Goal: Task Accomplishment & Management: Use online tool/utility

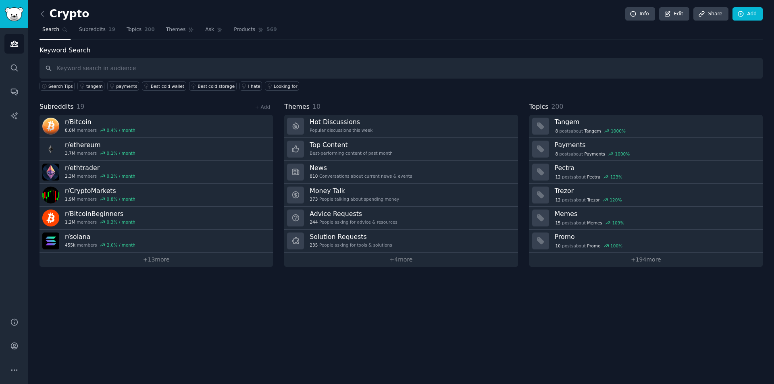
click at [47, 13] on link at bounding box center [44, 14] width 10 height 13
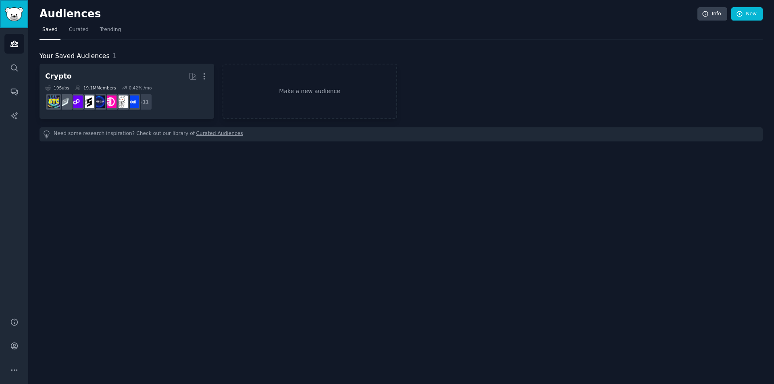
click at [19, 14] on img "Sidebar" at bounding box center [14, 14] width 19 height 14
click at [14, 44] on icon "Sidebar" at bounding box center [13, 44] width 7 height 6
click at [107, 29] on span "Trending" at bounding box center [110, 29] width 21 height 7
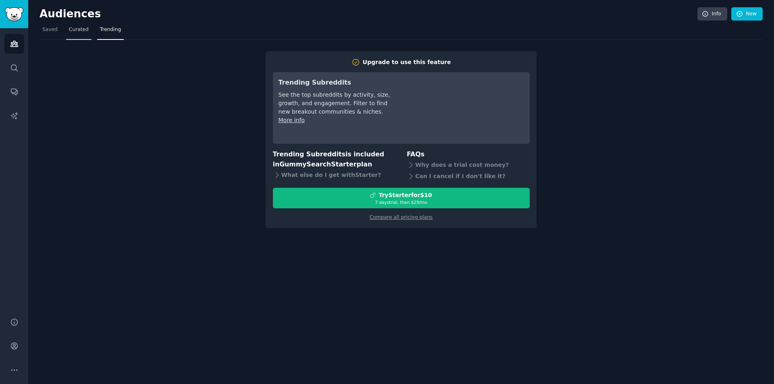
click at [70, 31] on span "Curated" at bounding box center [79, 29] width 20 height 7
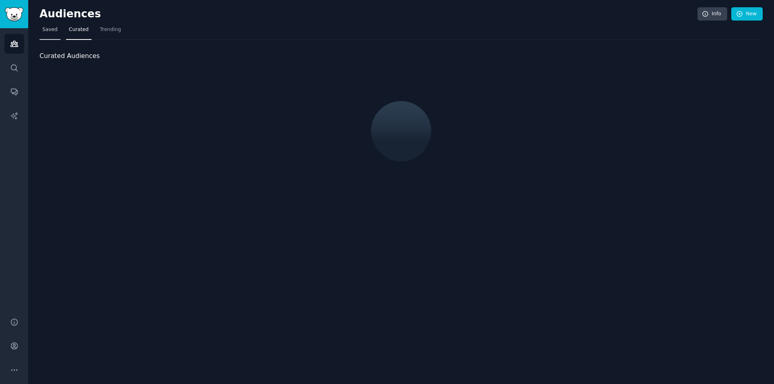
click at [56, 32] on link "Saved" at bounding box center [49, 31] width 21 height 17
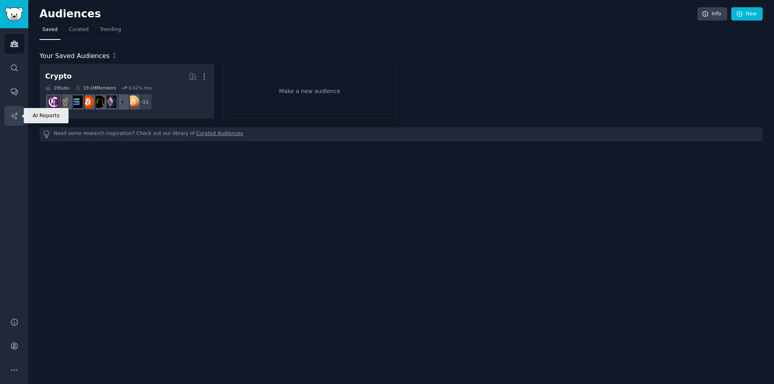
click at [15, 122] on link "AI Reports" at bounding box center [14, 116] width 20 height 20
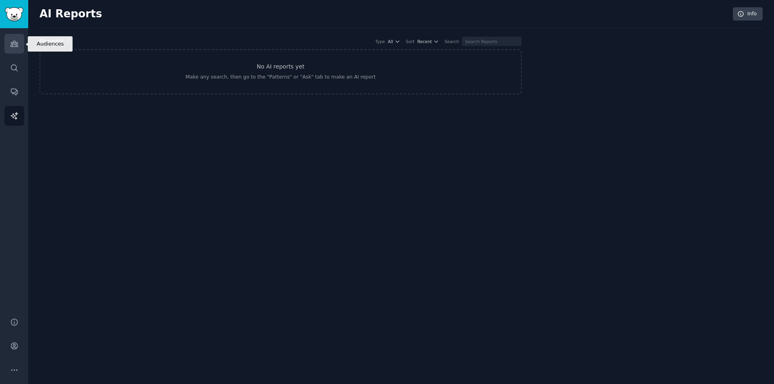
click at [17, 44] on icon "Sidebar" at bounding box center [13, 44] width 7 height 6
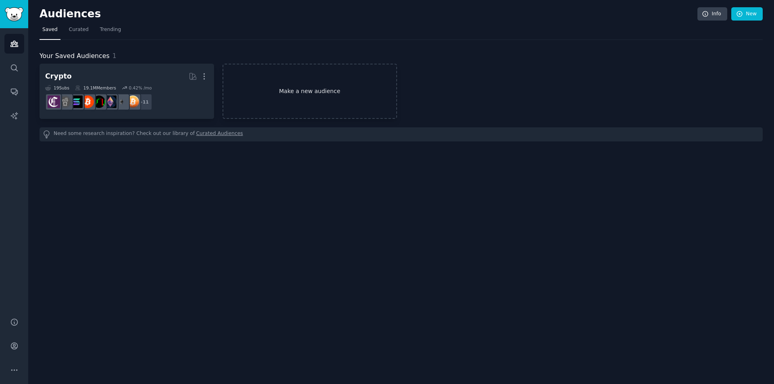
click at [309, 94] on link "Make a new audience" at bounding box center [309, 91] width 175 height 55
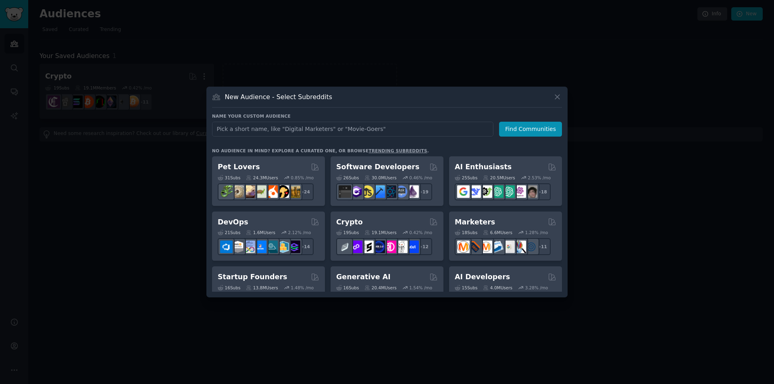
click at [391, 173] on div "26 Sub s 30.0M Users 0.46 % /mo + 19" at bounding box center [387, 186] width 102 height 28
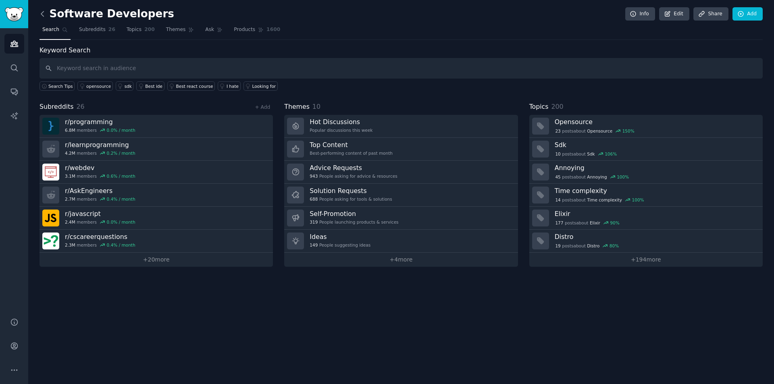
click at [42, 12] on icon at bounding box center [42, 14] width 8 height 8
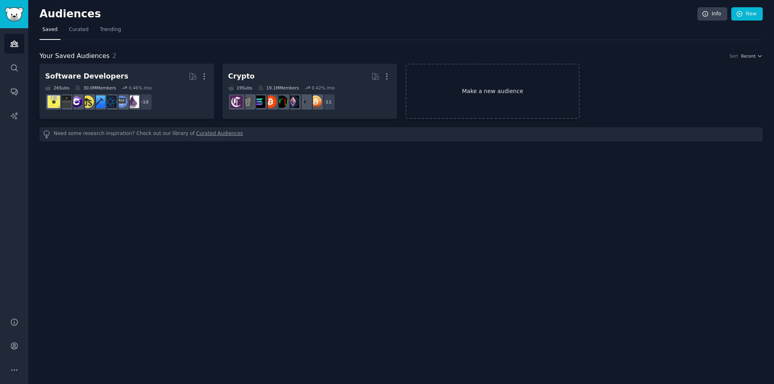
click at [466, 91] on link "Make a new audience" at bounding box center [492, 91] width 175 height 55
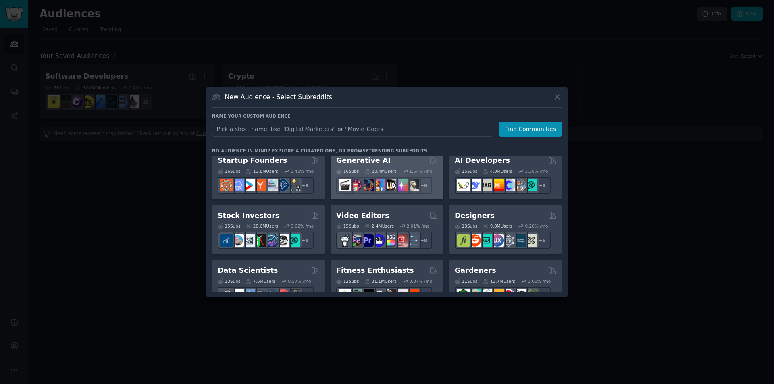
scroll to position [134, 0]
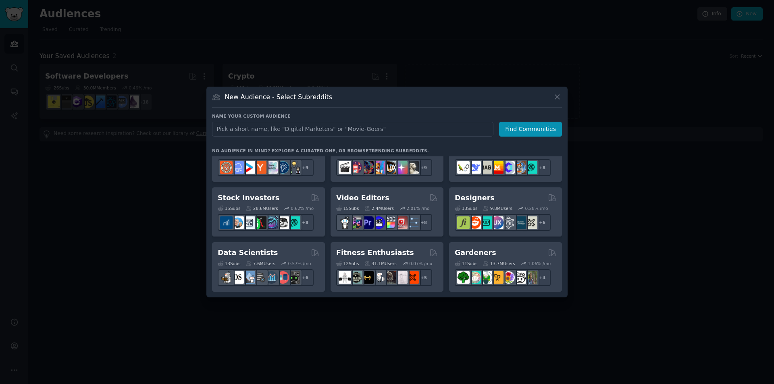
click at [80, 195] on div at bounding box center [387, 192] width 774 height 384
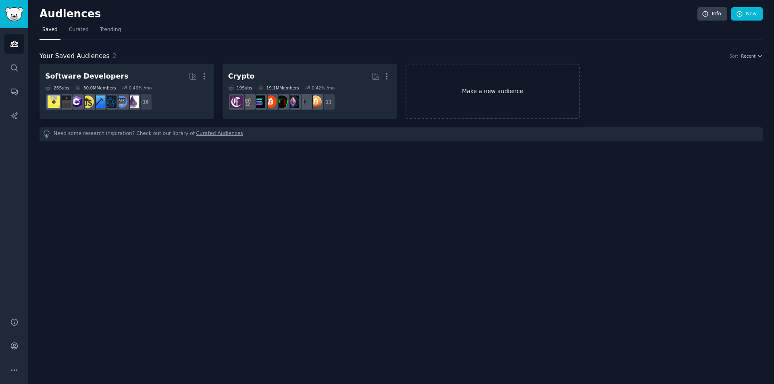
click at [551, 91] on link "Make a new audience" at bounding box center [492, 91] width 175 height 55
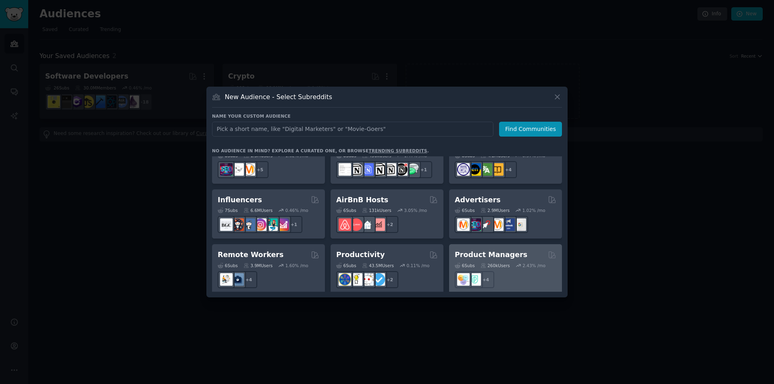
scroll to position [537, 0]
